Goal: Task Accomplishment & Management: Manage account settings

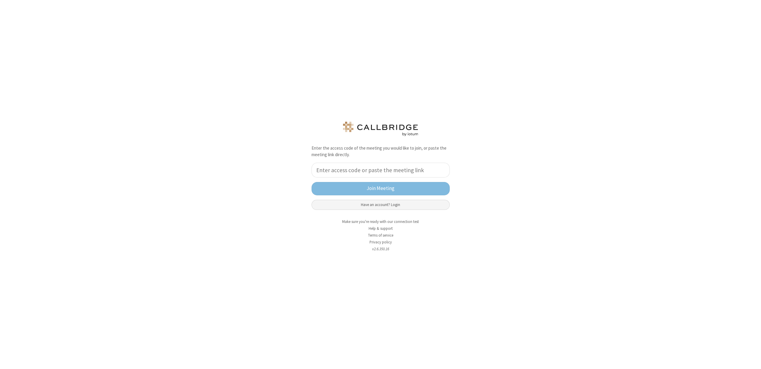
click at [369, 206] on button "Have an account? Login" at bounding box center [380, 205] width 138 height 10
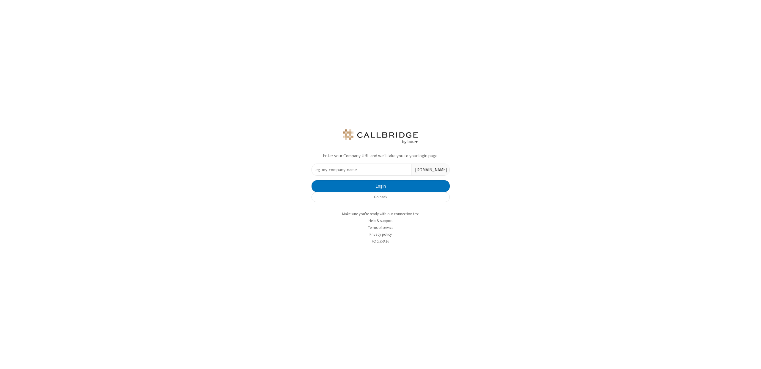
click at [380, 172] on input "text" at bounding box center [361, 170] width 99 height 12
type input "iotum"
click at [311, 180] on button "Login" at bounding box center [380, 186] width 138 height 12
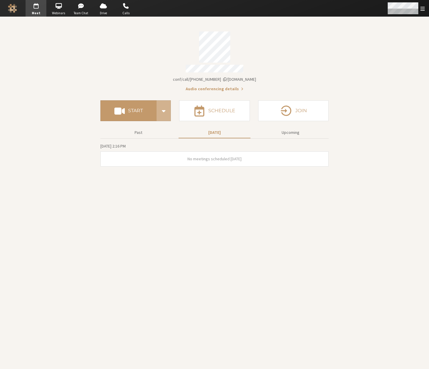
click at [424, 8] on span "Open menu" at bounding box center [422, 9] width 4 height 6
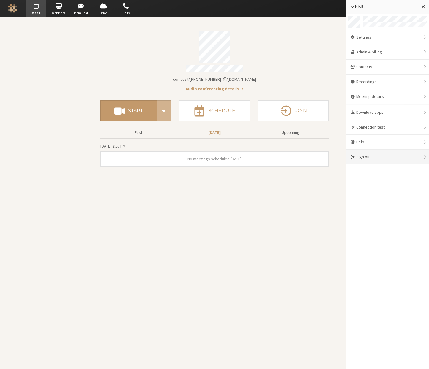
click at [370, 160] on div "Sign out" at bounding box center [387, 157] width 83 height 15
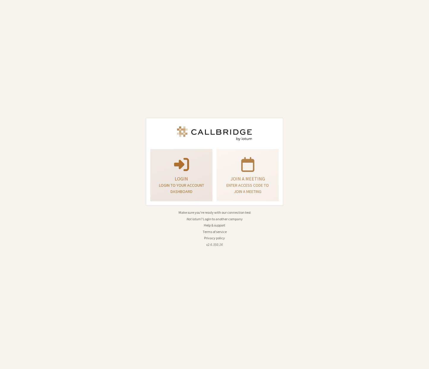
click at [168, 162] on p at bounding box center [181, 164] width 47 height 17
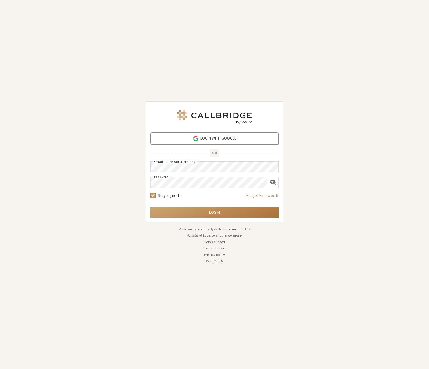
click at [203, 211] on button "Login" at bounding box center [214, 212] width 128 height 11
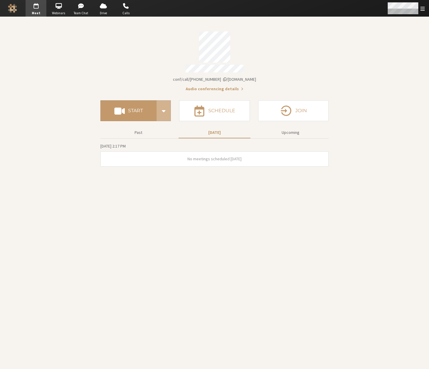
click at [425, 10] on span "Open menu" at bounding box center [422, 9] width 4 height 6
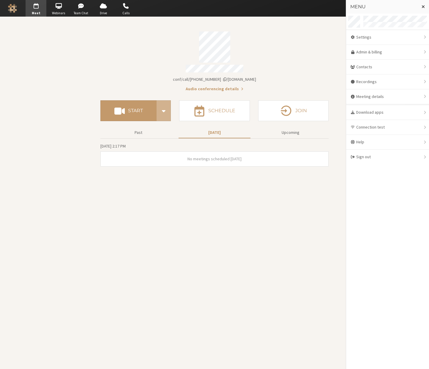
click at [283, 23] on div "Meeting link iotum.callbridge.rocks/conf/call/7403288 Audio conferencing detail…" at bounding box center [214, 94] width 228 height 154
